Goal: Task Accomplishment & Management: Use online tool/utility

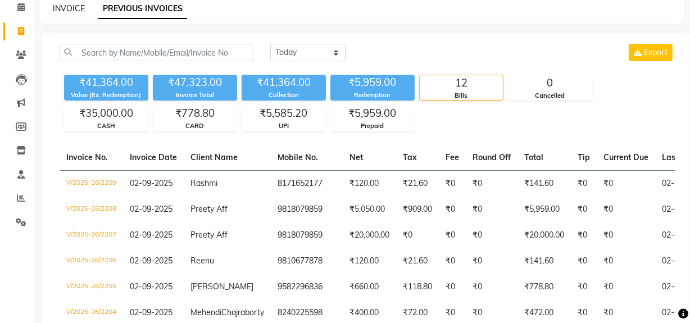
click at [70, 7] on link "INVOICE" at bounding box center [69, 8] width 32 height 10
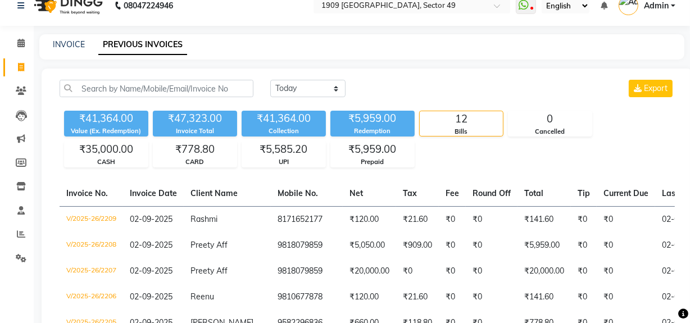
select select "6923"
select select "service"
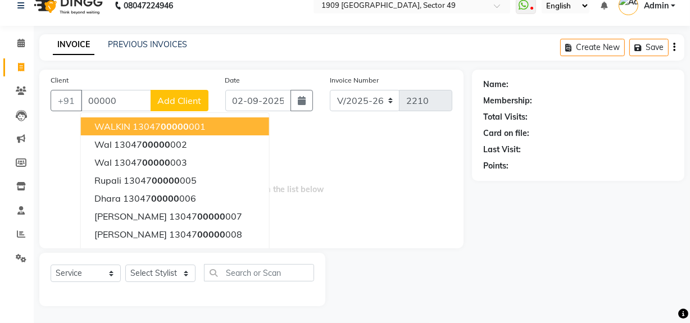
click at [121, 122] on span "WALKIN" at bounding box center [112, 126] width 36 height 11
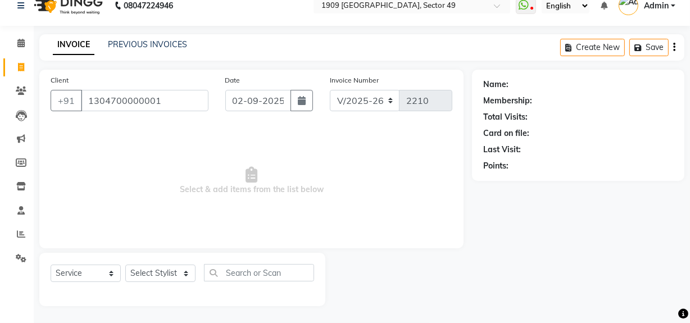
type input "1304700000001"
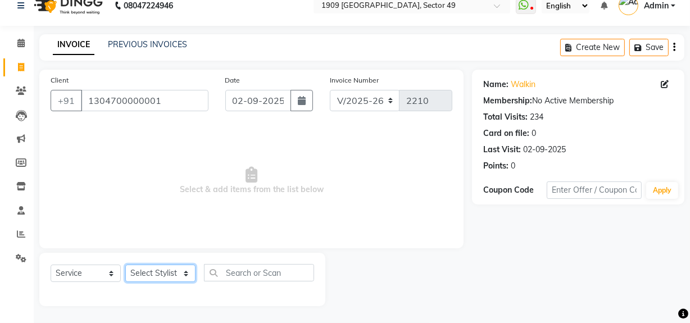
click at [156, 273] on select "Select Stylist [PERSON_NAME] [PERSON_NAME] House Sale Jyoti [PERSON_NAME] [PERS…" at bounding box center [160, 273] width 70 height 17
select select "57120"
click at [125, 265] on select "Select Stylist [PERSON_NAME] [PERSON_NAME] House Sale Jyoti [PERSON_NAME] [PERS…" at bounding box center [160, 273] width 70 height 17
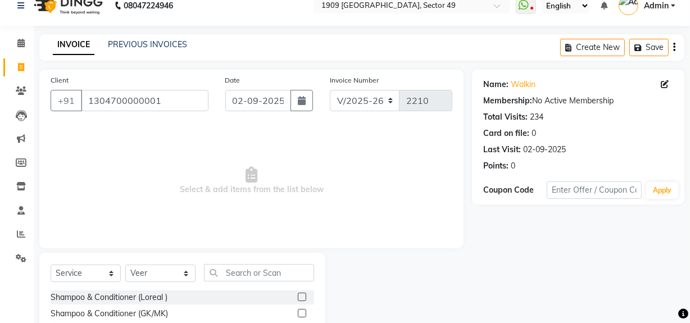
click at [298, 296] on label at bounding box center [302, 297] width 8 height 8
click at [298, 296] on input "checkbox" at bounding box center [301, 297] width 7 height 7
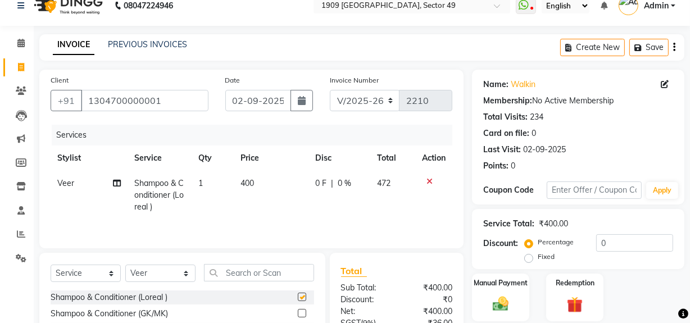
checkbox input "false"
click at [384, 99] on select "V/2025 V/2025-26" at bounding box center [365, 100] width 70 height 21
select select "6924"
click at [330, 90] on select "V/2025 V/2025-26" at bounding box center [365, 100] width 70 height 21
type input "2383"
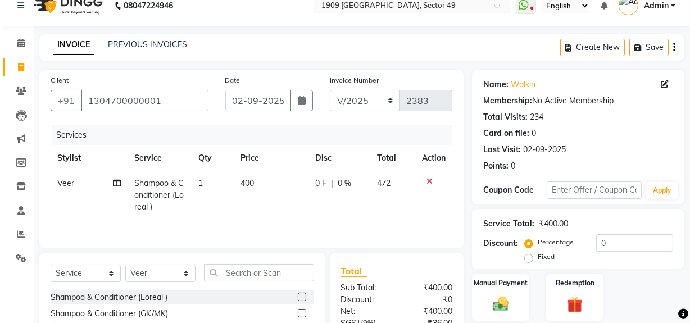
drag, startPoint x: 314, startPoint y: 184, endPoint x: 308, endPoint y: 184, distance: 6.7
click at [315, 184] on span "0 F" at bounding box center [320, 183] width 11 height 12
select select "57120"
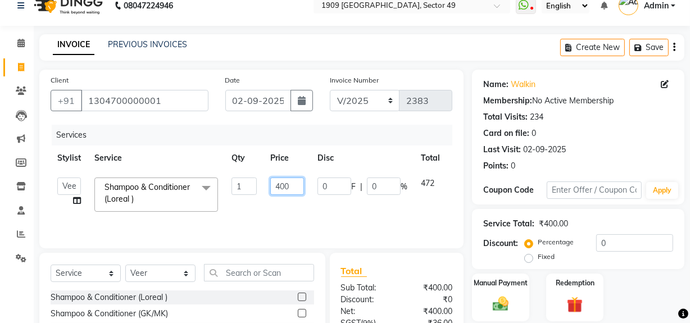
drag, startPoint x: 278, startPoint y: 185, endPoint x: 289, endPoint y: 186, distance: 10.7
click at [289, 186] on input "400" at bounding box center [287, 185] width 34 height 17
type input "470"
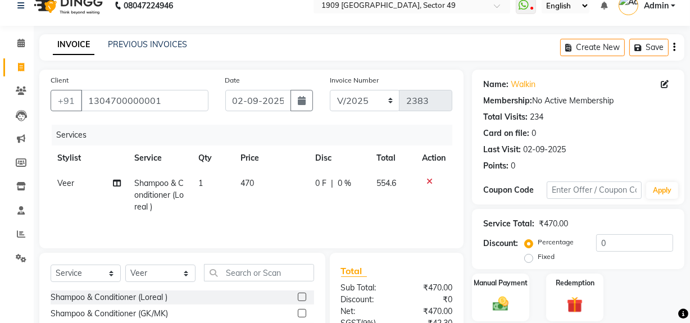
click at [674, 47] on icon "button" at bounding box center [674, 47] width 2 height 1
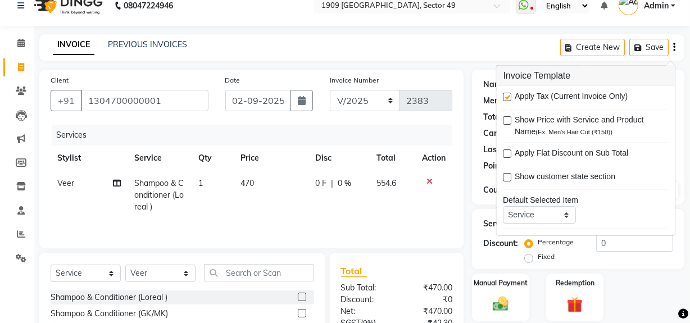
click at [507, 95] on label at bounding box center [507, 97] width 8 height 8
click at [507, 95] on input "checkbox" at bounding box center [506, 97] width 7 height 7
checkbox input "false"
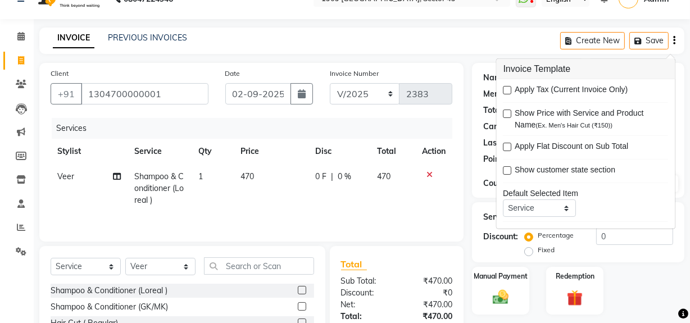
scroll to position [127, 0]
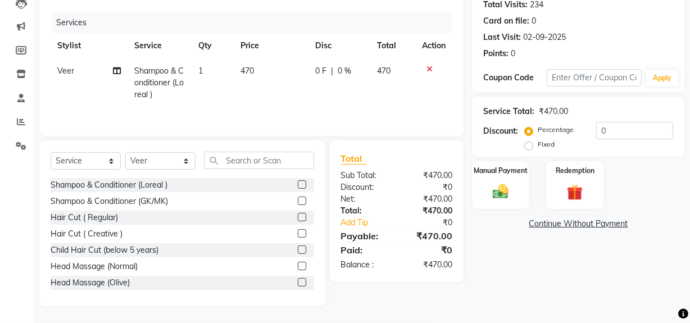
drag, startPoint x: 562, startPoint y: 284, endPoint x: 548, endPoint y: 282, distance: 14.1
click at [562, 284] on div "Name: Walkin Membership: No Active Membership Total Visits: 234 Card on file: 0…" at bounding box center [582, 131] width 221 height 349
click at [509, 179] on div "Manual Payment" at bounding box center [501, 185] width 60 height 50
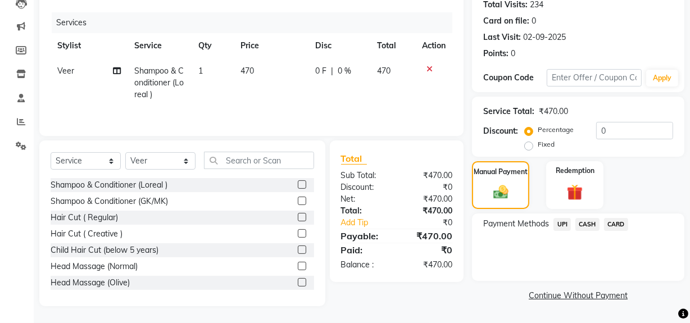
drag, startPoint x: 587, startPoint y: 221, endPoint x: 584, endPoint y: 228, distance: 7.8
click at [585, 224] on span "CASH" at bounding box center [587, 224] width 24 height 13
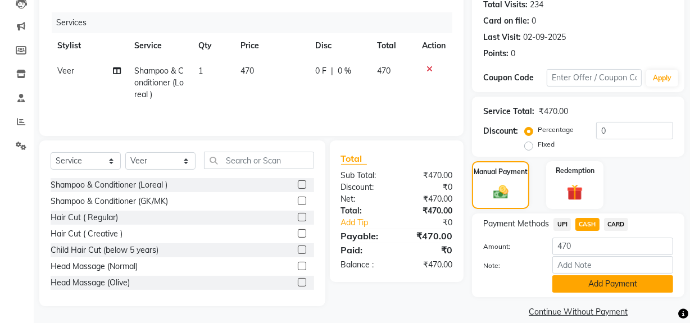
click at [573, 280] on button "Add Payment" at bounding box center [612, 283] width 121 height 17
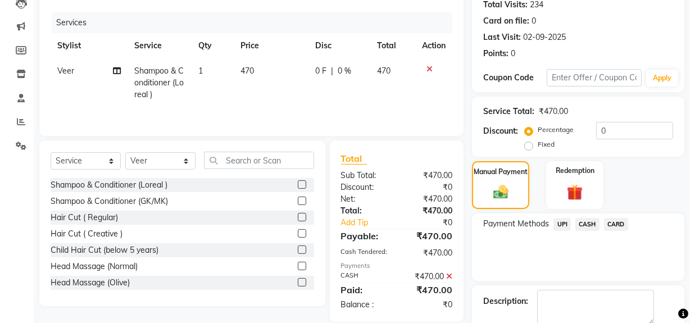
scroll to position [187, 0]
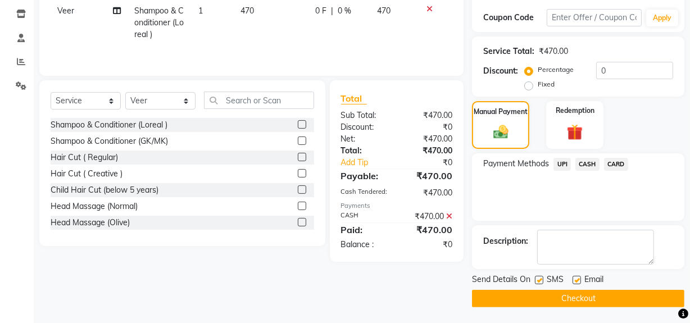
click at [539, 279] on label at bounding box center [539, 280] width 8 height 8
click at [539, 279] on input "checkbox" at bounding box center [538, 280] width 7 height 7
checkbox input "false"
click at [540, 299] on button "Checkout" at bounding box center [578, 298] width 212 height 17
